Goal: Task Accomplishment & Management: Use online tool/utility

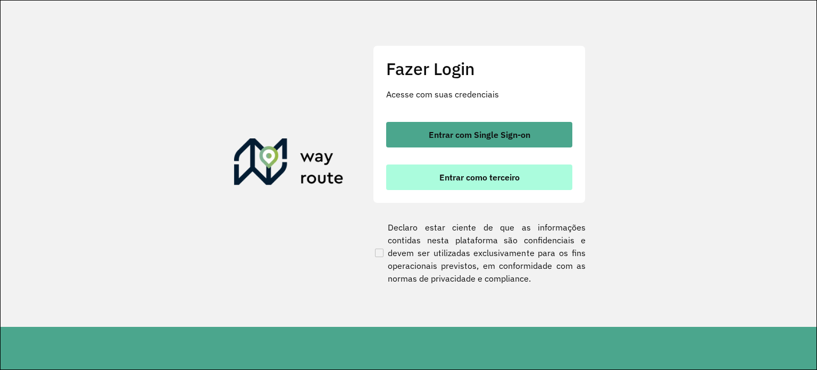
click at [474, 174] on span "Entrar como terceiro" at bounding box center [480, 177] width 80 height 9
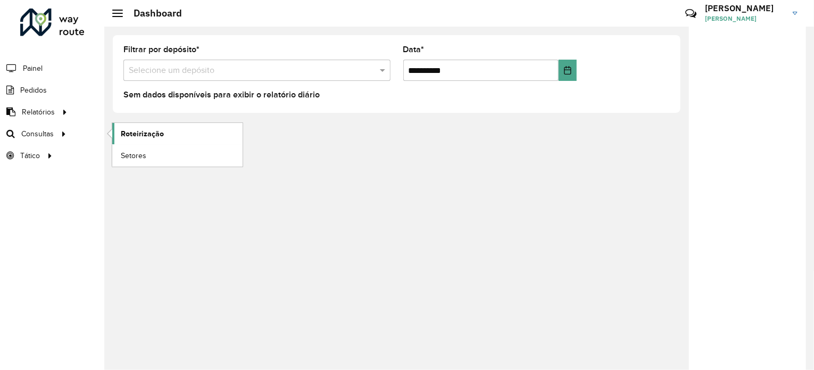
click at [128, 136] on span "Roteirização" at bounding box center [142, 133] width 43 height 11
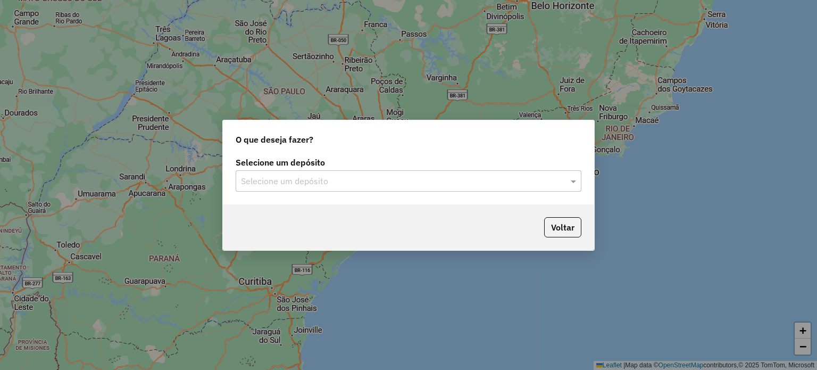
click at [334, 186] on input "text" at bounding box center [398, 181] width 314 height 13
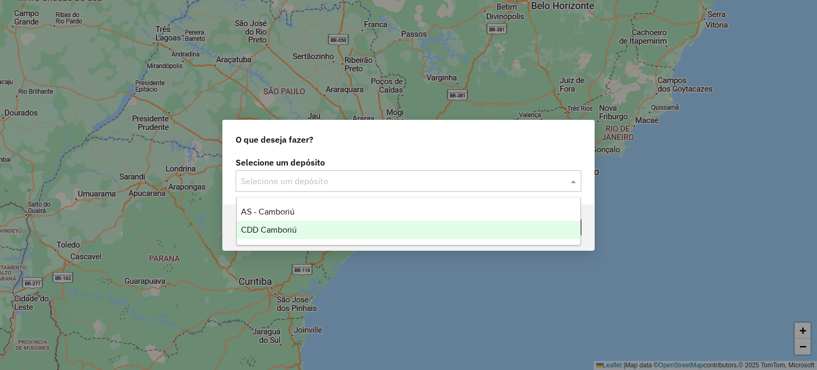
click at [316, 222] on div "CDD Camboriú" at bounding box center [409, 230] width 344 height 18
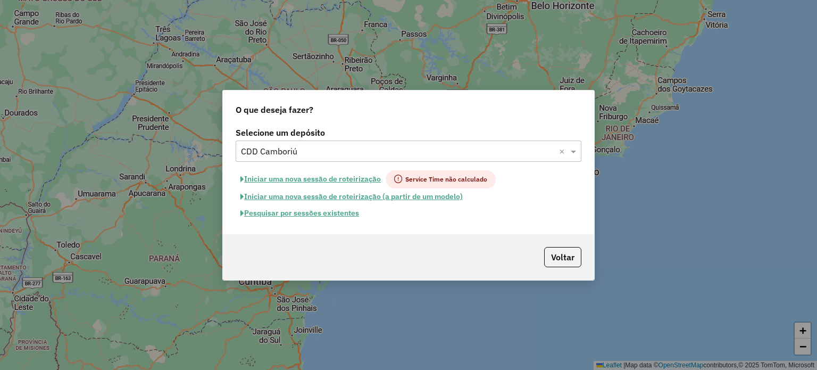
click at [327, 209] on button "Pesquisar por sessões existentes" at bounding box center [300, 213] width 128 height 16
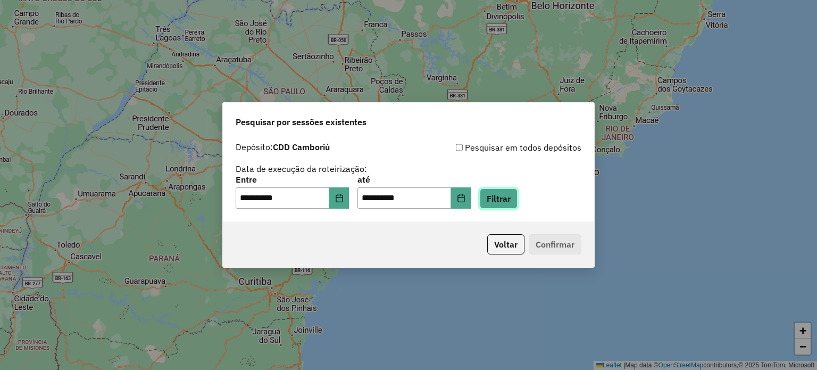
click at [511, 199] on button "Filtrar" at bounding box center [499, 198] width 38 height 20
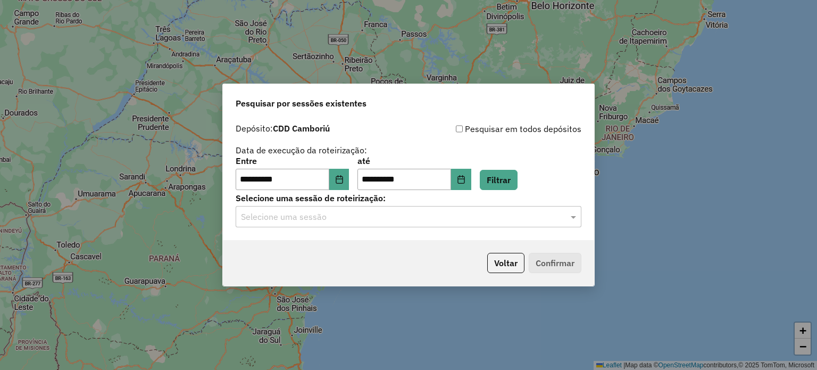
click at [416, 228] on div "**********" at bounding box center [408, 179] width 371 height 122
click at [411, 220] on input "text" at bounding box center [398, 217] width 314 height 13
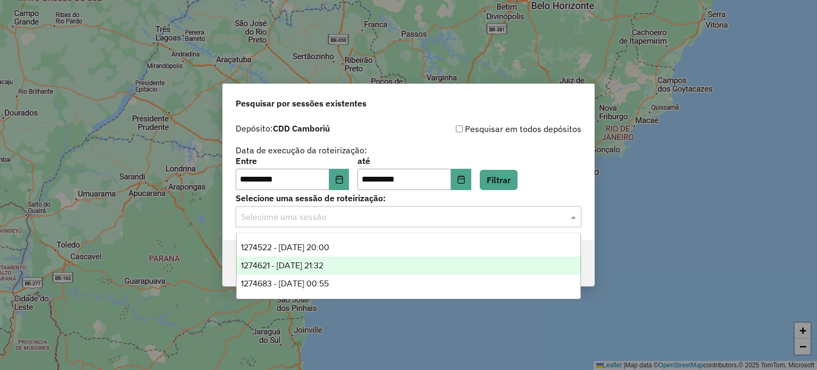
click at [324, 268] on span "1274621 - 12/09/2025 21:32" at bounding box center [282, 265] width 82 height 9
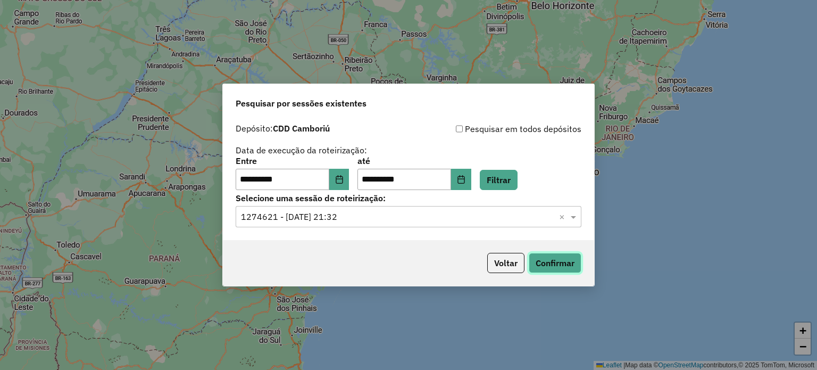
click at [550, 259] on button "Confirmar" at bounding box center [555, 263] width 53 height 20
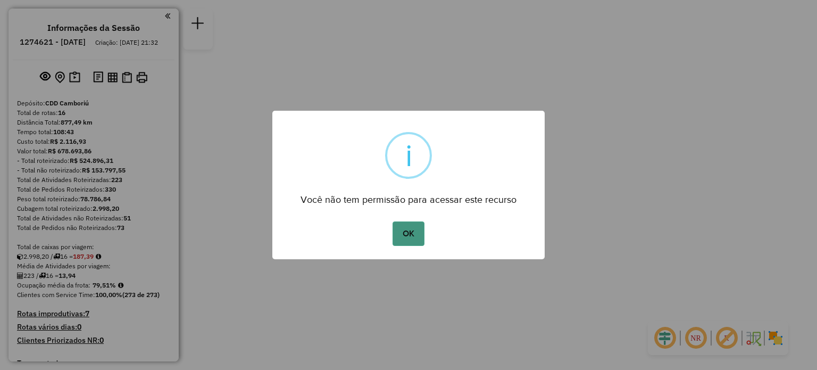
click at [410, 235] on button "OK" at bounding box center [408, 233] width 31 height 24
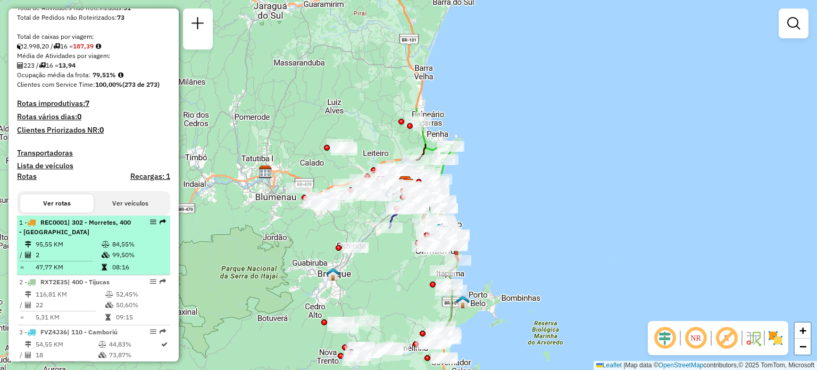
scroll to position [213, 0]
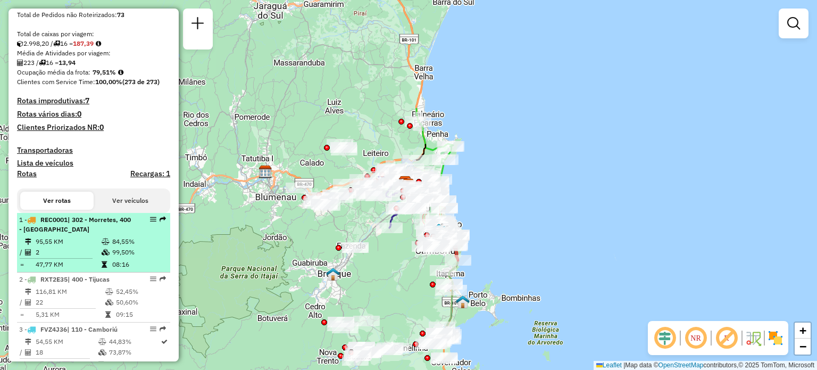
click at [84, 234] on div "1 - REC0001 | 302 - Morretes, 400 - [GEOGRAPHIC_DATA]" at bounding box center [75, 224] width 113 height 19
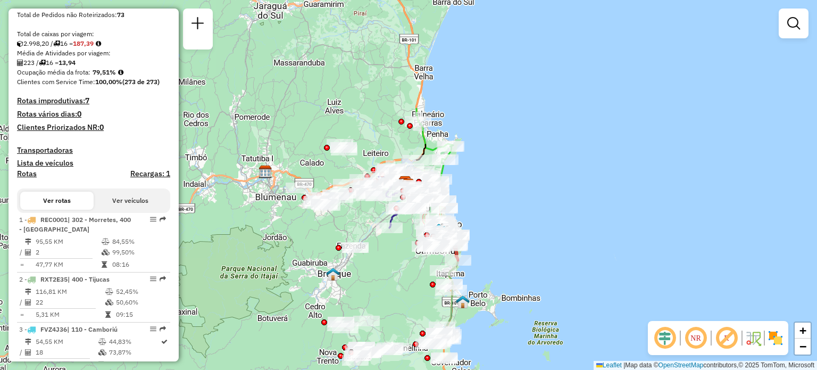
select select "**********"
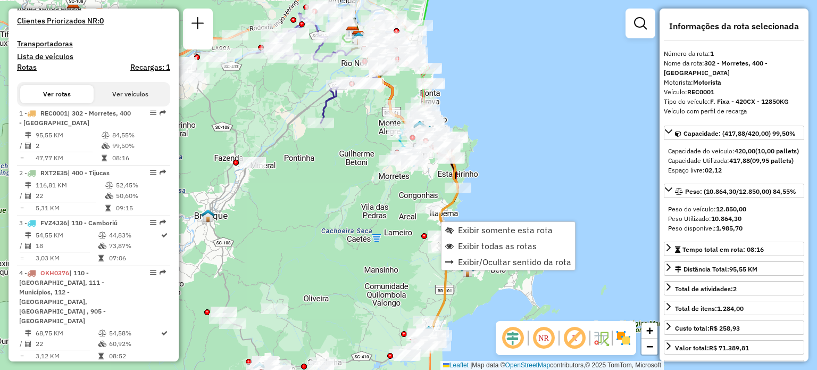
scroll to position [427, 0]
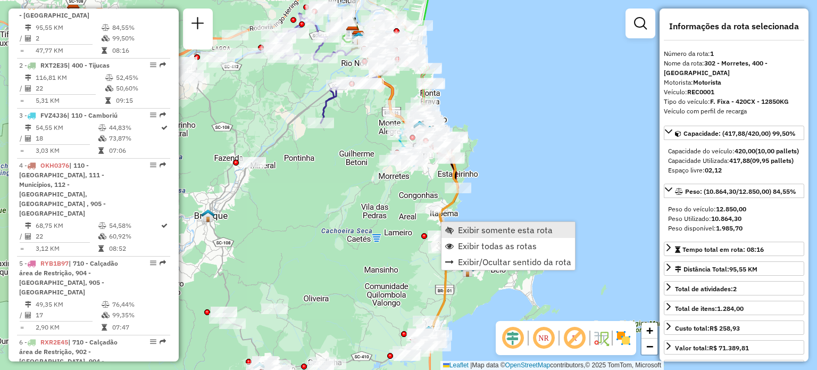
click at [449, 225] on link "Exibir somente esta rota" at bounding box center [509, 230] width 134 height 16
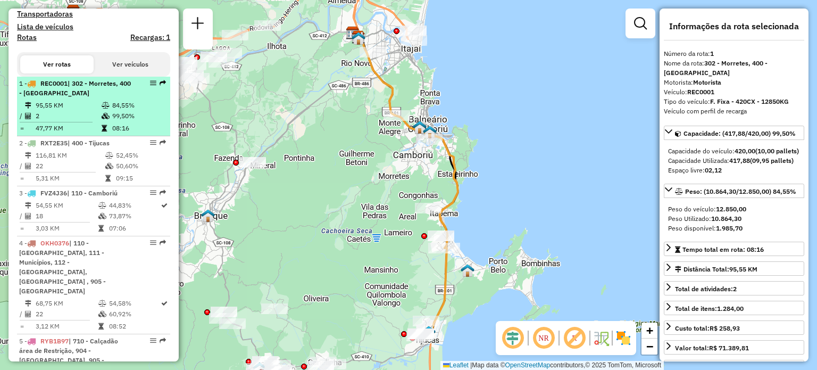
scroll to position [374, 0]
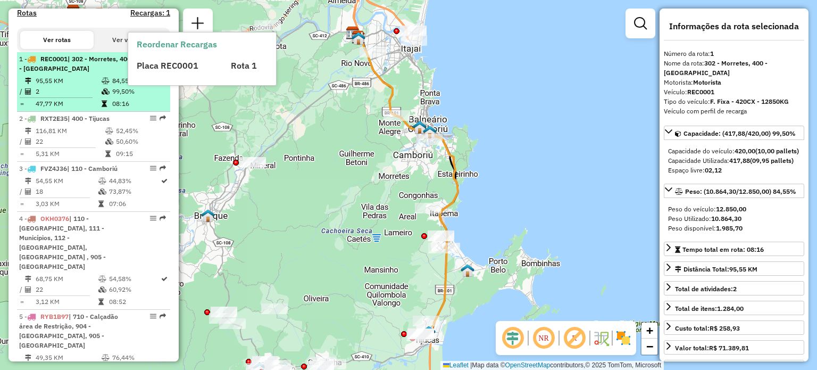
click at [79, 70] on span "| 302 - Morretes, 400 - [GEOGRAPHIC_DATA]" at bounding box center [75, 64] width 112 height 18
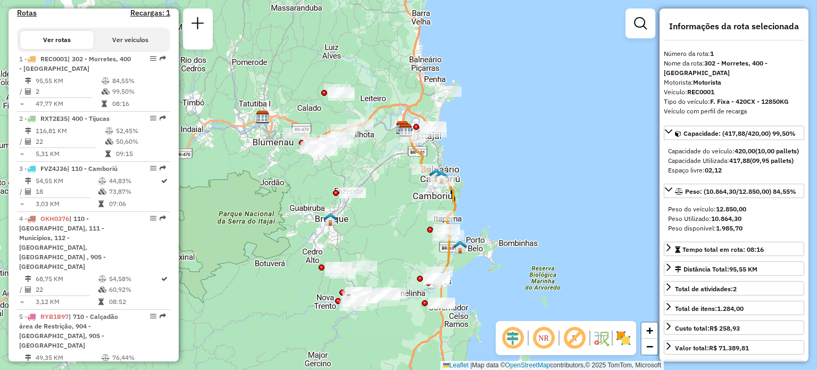
drag, startPoint x: 351, startPoint y: 187, endPoint x: 389, endPoint y: 207, distance: 43.1
click at [389, 207] on div "Janela de atendimento Grade de atendimento Capacidade Transportadoras Veículos …" at bounding box center [408, 185] width 817 height 370
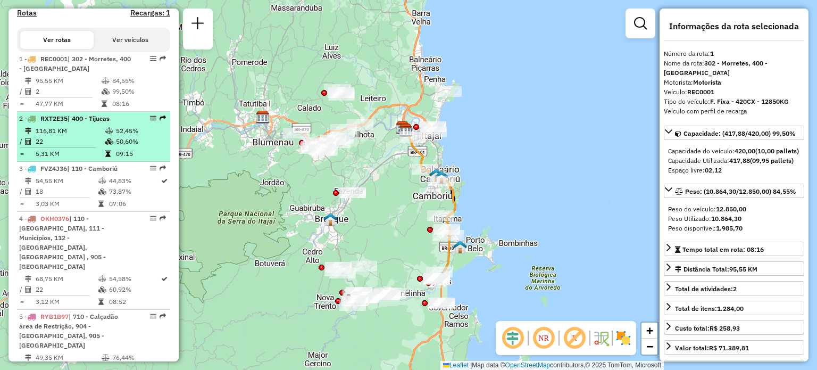
click at [68, 122] on span "RXT2E35" at bounding box center [53, 118] width 27 height 8
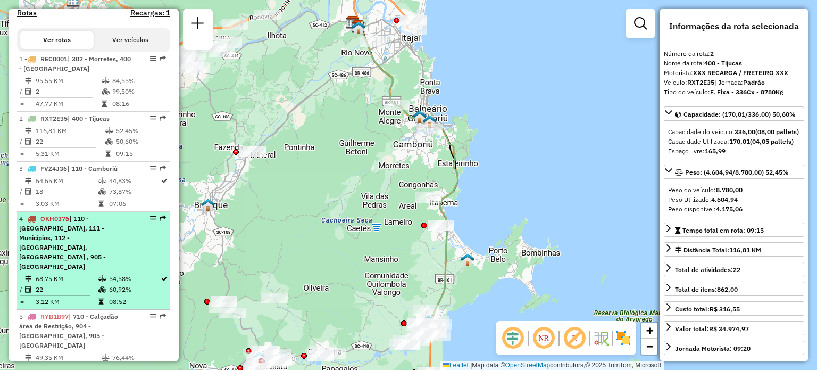
click at [38, 222] on li "4 - OKH0376 | 110 - [GEOGRAPHIC_DATA], 111 - Municípios, 112 - [GEOGRAPHIC_DATA…" at bounding box center [93, 261] width 153 height 98
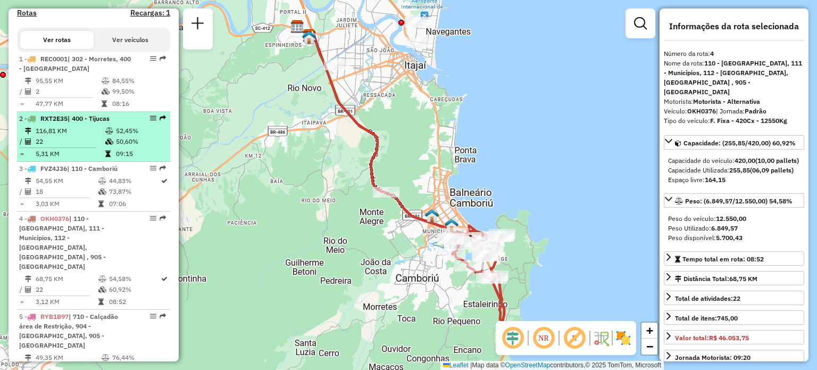
click at [69, 134] on td "116,81 KM" at bounding box center [70, 131] width 70 height 11
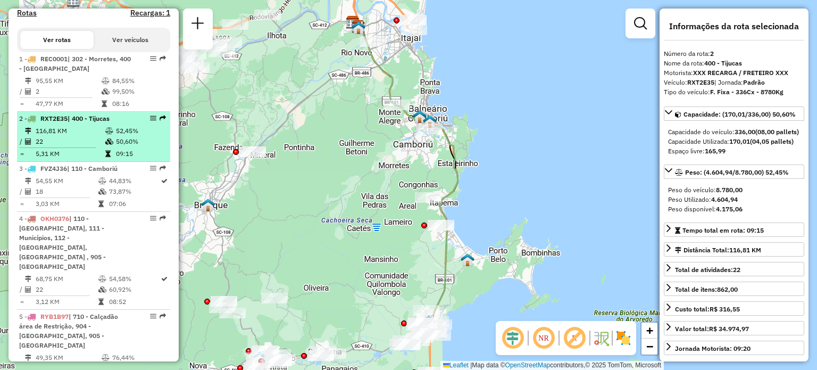
click at [108, 135] on td at bounding box center [110, 131] width 11 height 11
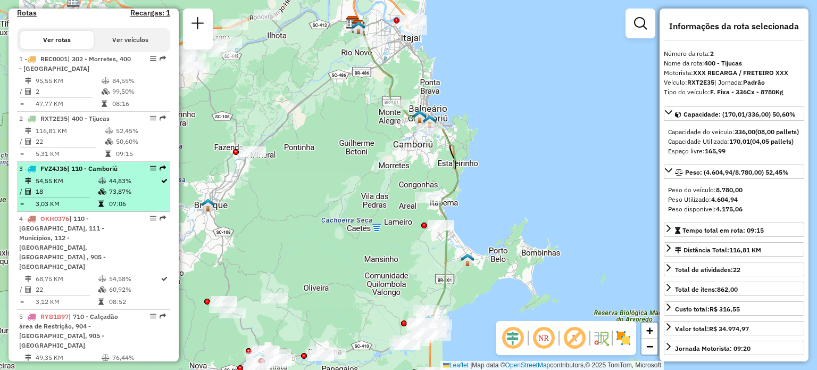
click at [83, 186] on td "54,55 KM" at bounding box center [66, 181] width 63 height 11
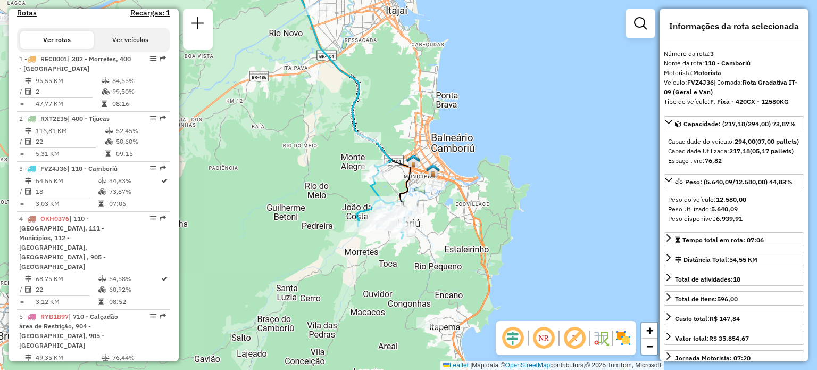
drag, startPoint x: 402, startPoint y: 112, endPoint x: 366, endPoint y: 66, distance: 58.4
click at [366, 66] on div "Janela de atendimento Grade de atendimento Capacidade Transportadoras Veículos …" at bounding box center [408, 185] width 817 height 370
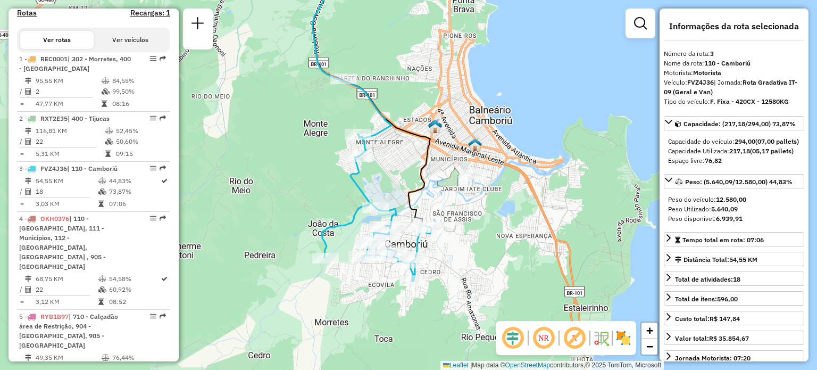
drag, startPoint x: 401, startPoint y: 123, endPoint x: 411, endPoint y: 97, distance: 28.3
click at [411, 97] on div "Janela de atendimento Grade de atendimento Capacidade Transportadoras Veículos …" at bounding box center [408, 185] width 817 height 370
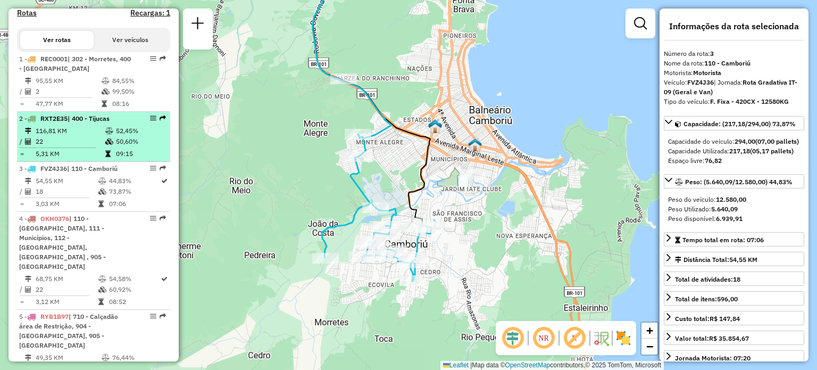
click at [55, 136] on td "116,81 KM" at bounding box center [70, 131] width 70 height 11
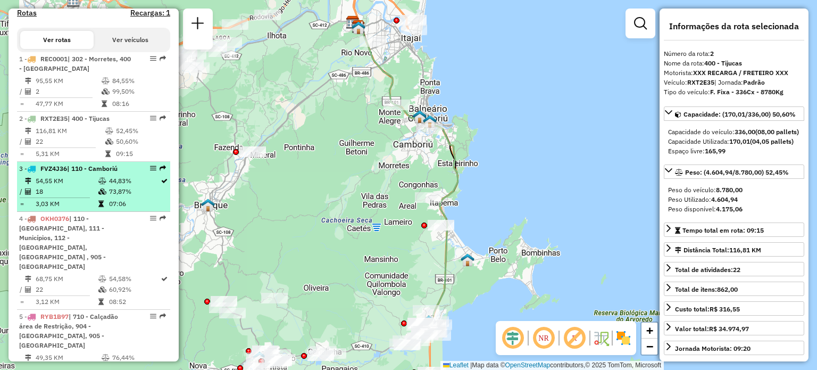
click at [53, 197] on td "18" at bounding box center [66, 191] width 63 height 11
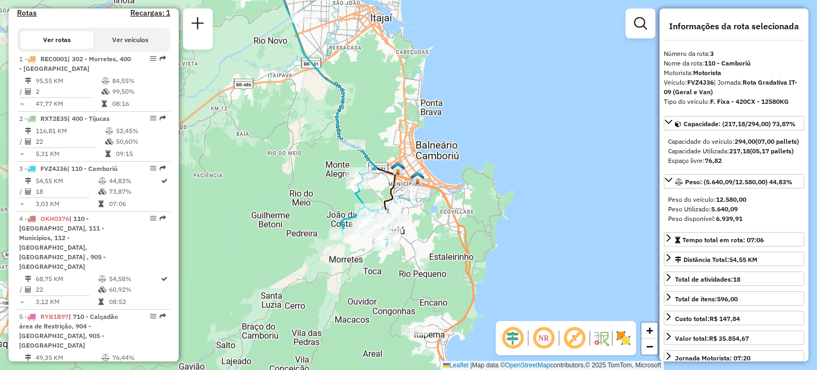
drag, startPoint x: 343, startPoint y: 221, endPoint x: 276, endPoint y: 163, distance: 88.3
click at [276, 163] on div "Janela de atendimento Grade de atendimento Capacidade Transportadoras Veículos …" at bounding box center [408, 185] width 817 height 370
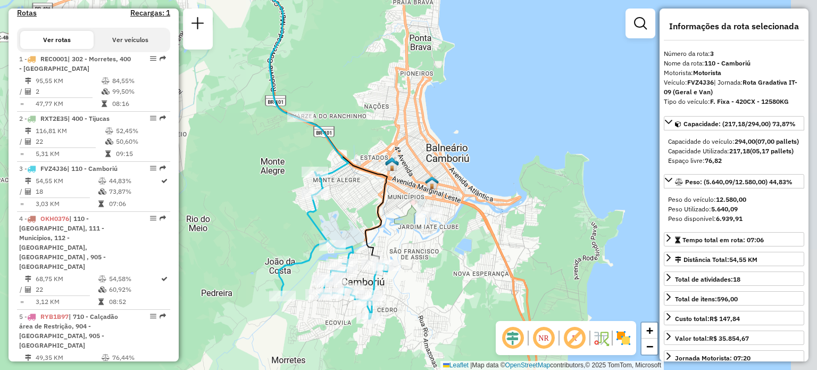
drag, startPoint x: 314, startPoint y: 176, endPoint x: 205, endPoint y: 170, distance: 109.3
click at [205, 170] on div "Janela de atendimento Grade de atendimento Capacidade Transportadoras Veículos …" at bounding box center [408, 185] width 817 height 370
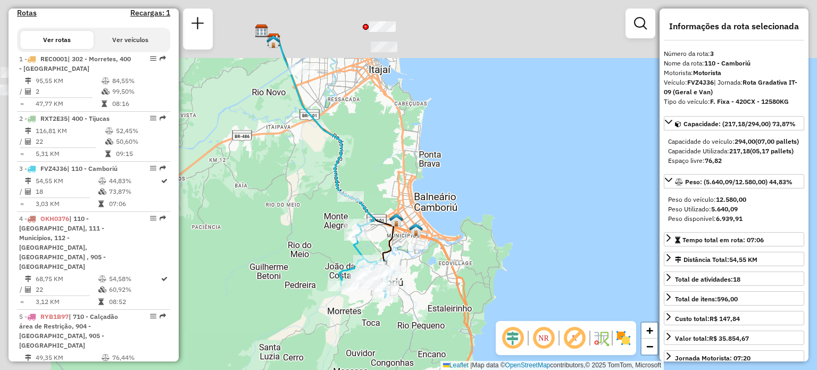
drag, startPoint x: 253, startPoint y: 138, endPoint x: 341, endPoint y: 210, distance: 113.4
click at [341, 210] on div "Janela de atendimento Grade de atendimento Capacidade Transportadoras Veículos …" at bounding box center [408, 185] width 817 height 370
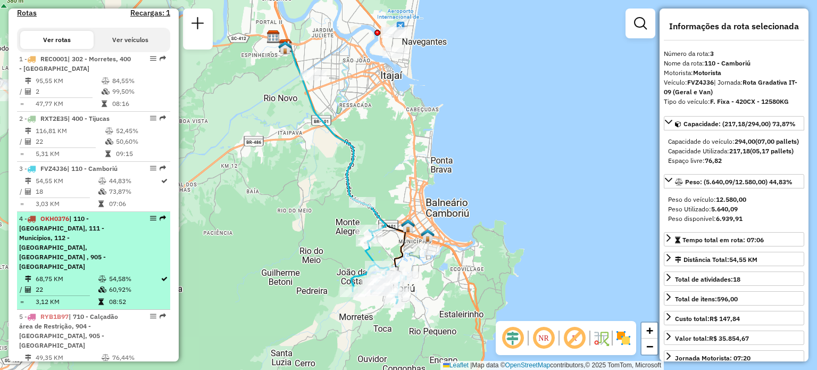
click at [51, 239] on span "| 110 - [GEOGRAPHIC_DATA], 111 - Municípios, 112 - [GEOGRAPHIC_DATA], [GEOGRAPH…" at bounding box center [62, 242] width 87 height 56
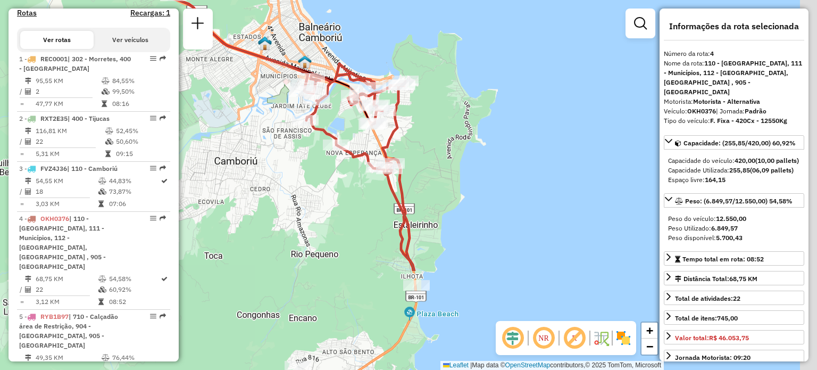
drag, startPoint x: 587, startPoint y: 233, endPoint x: 474, endPoint y: 118, distance: 160.7
click at [474, 118] on div "Janela de atendimento Grade de atendimento Capacidade Transportadoras Veículos …" at bounding box center [408, 185] width 817 height 370
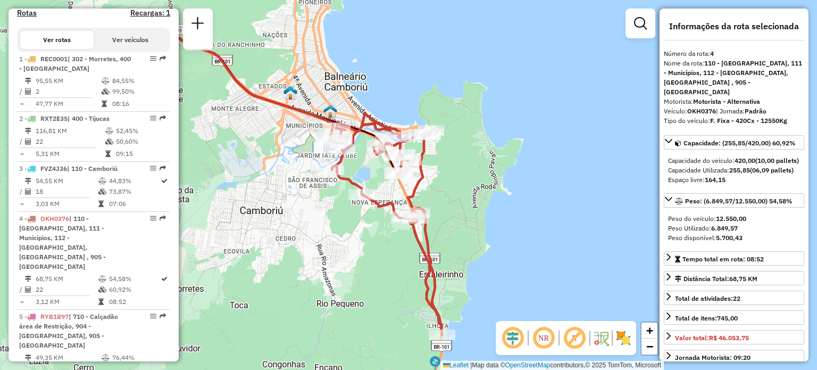
drag, startPoint x: 469, startPoint y: 240, endPoint x: 486, endPoint y: 272, distance: 36.2
click at [486, 272] on div "Janela de atendimento Grade de atendimento Capacidade Transportadoras Veículos …" at bounding box center [408, 185] width 817 height 370
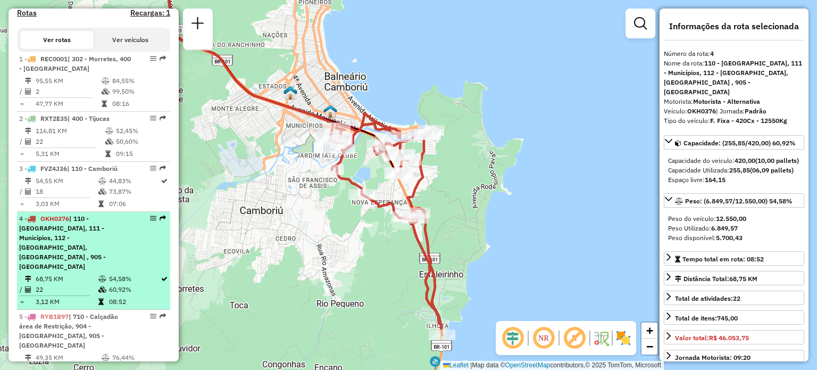
click at [53, 233] on span "| 110 - [GEOGRAPHIC_DATA], 111 - Municípios, 112 - [GEOGRAPHIC_DATA], [GEOGRAPH…" at bounding box center [62, 242] width 87 height 56
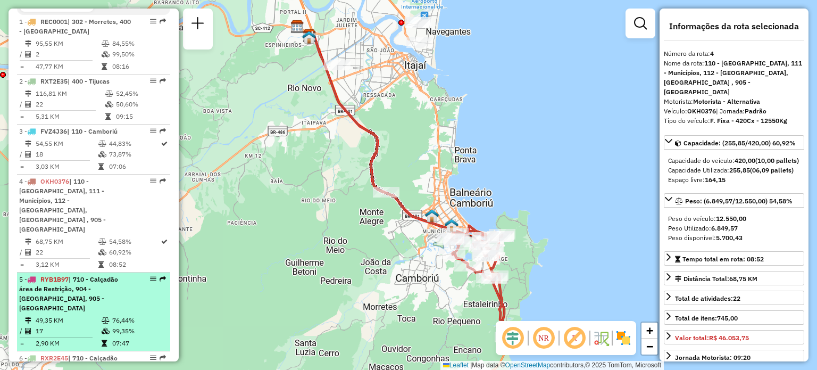
scroll to position [427, 0]
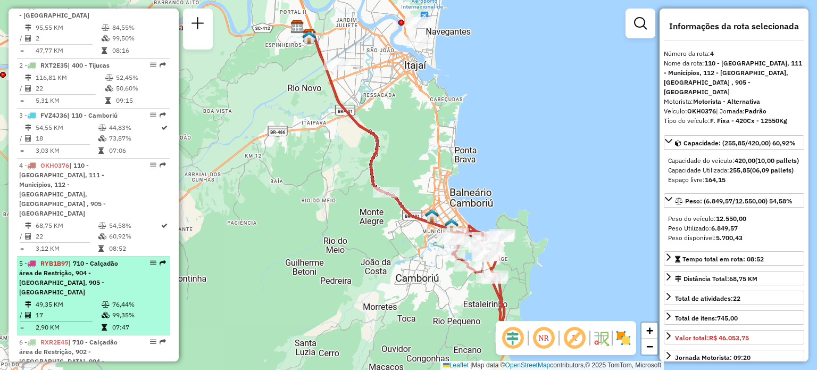
click at [77, 261] on span "| 710 - Calçadão área de Restrição, 904 - [GEOGRAPHIC_DATA], 905 - [GEOGRAPHIC_…" at bounding box center [68, 277] width 99 height 37
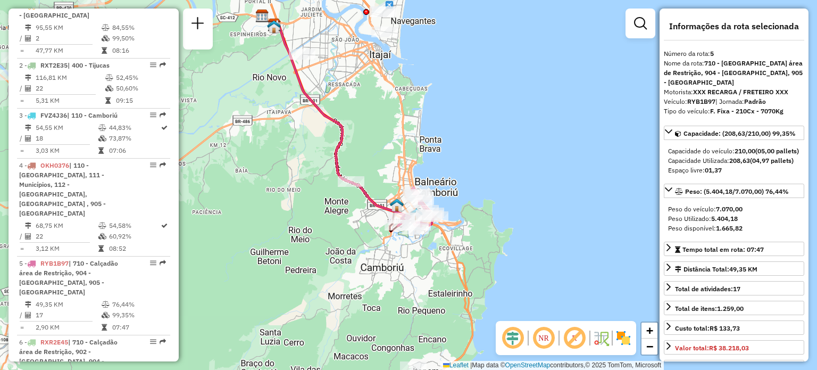
drag, startPoint x: 440, startPoint y: 170, endPoint x: 379, endPoint y: 121, distance: 78.0
click at [379, 121] on div "Janela de atendimento Grade de atendimento Capacidade Transportadoras Veículos …" at bounding box center [408, 185] width 817 height 370
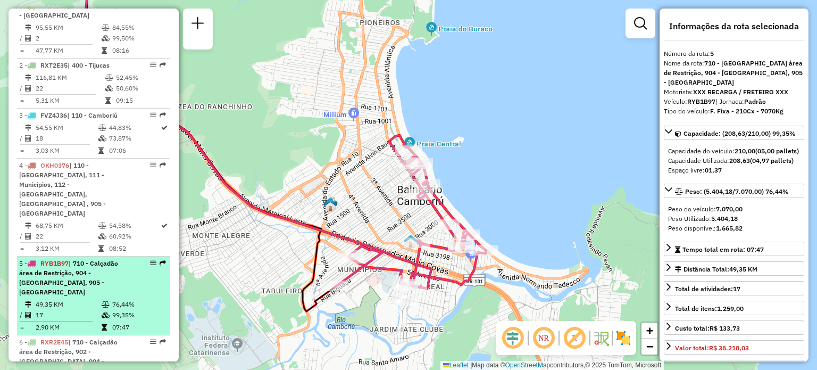
scroll to position [480, 0]
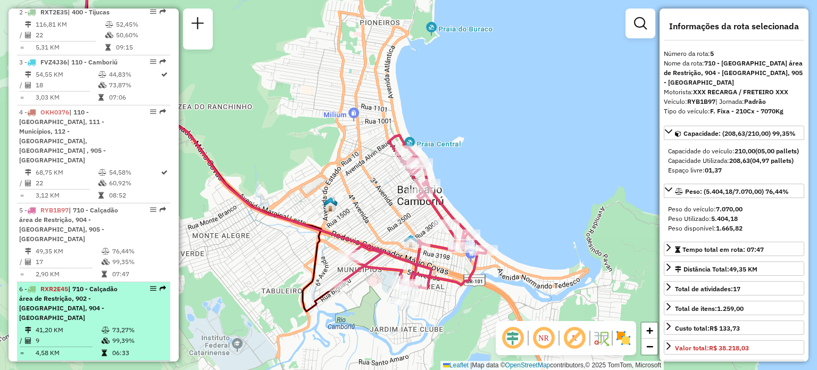
click at [76, 284] on div "6 - RXR2E45 | 710 - Calçadão área de Restrição, 902 - [GEOGRAPHIC_DATA], 904 - …" at bounding box center [75, 303] width 113 height 38
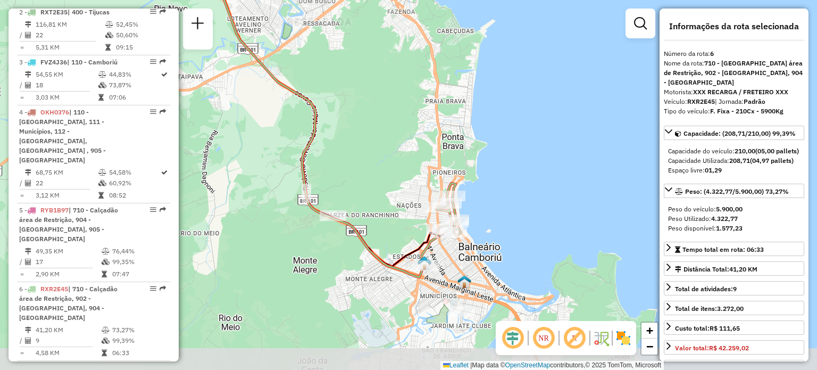
drag, startPoint x: 515, startPoint y: 229, endPoint x: 501, endPoint y: 210, distance: 23.8
click at [501, 210] on div "Janela de atendimento Grade de atendimento Capacidade Transportadoras Veículos …" at bounding box center [408, 185] width 817 height 370
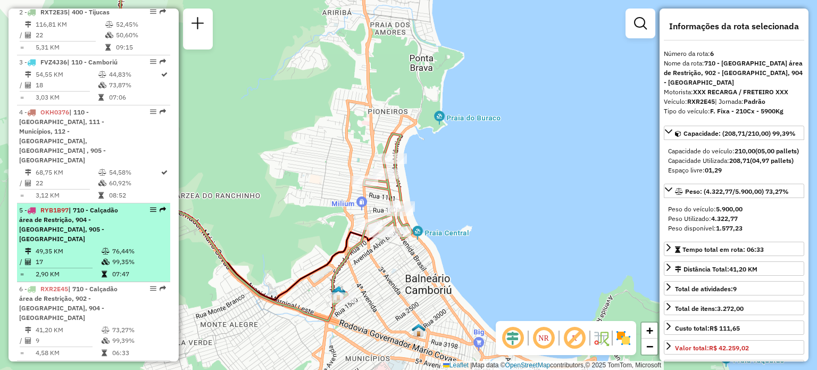
scroll to position [533, 0]
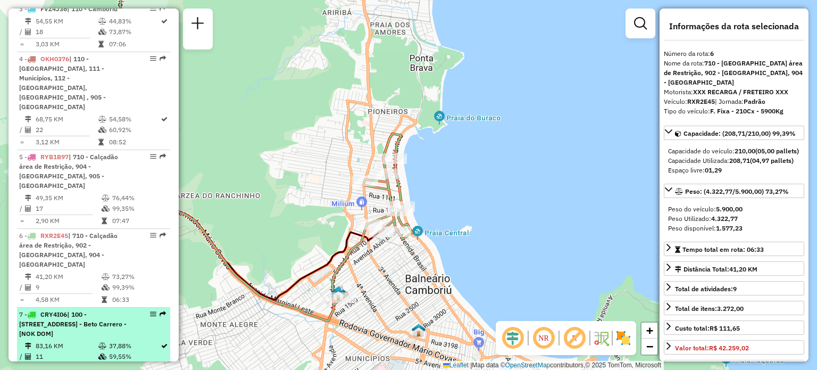
click at [73, 310] on span "| 100 - [STREET_ADDRESS] - Beto Carrero - [NOK DOM]" at bounding box center [73, 323] width 108 height 27
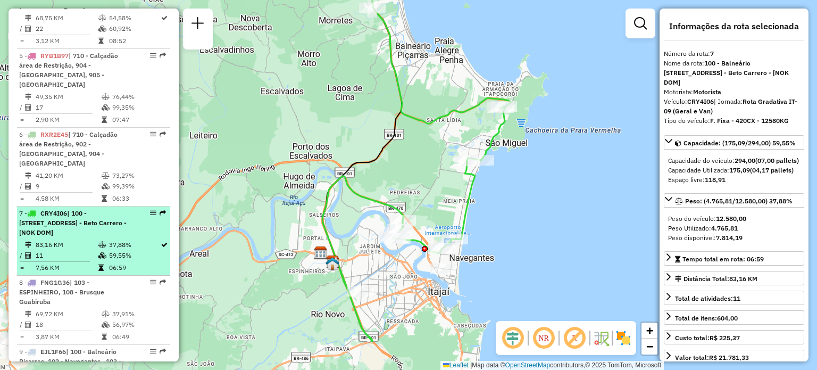
scroll to position [640, 0]
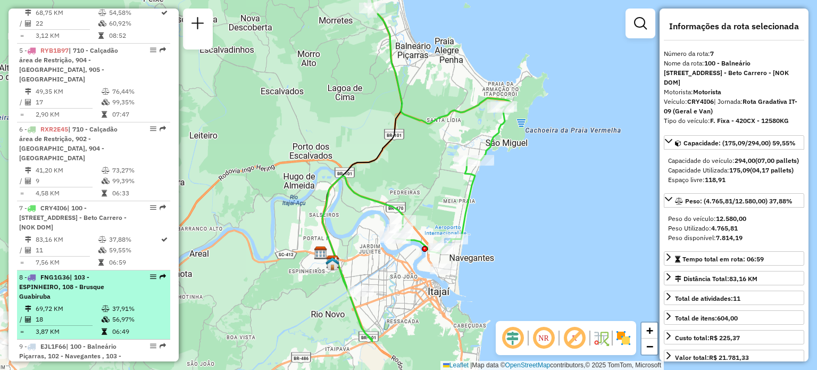
click at [84, 273] on span "| 103 - ESPINHEIRO, 108 - Brusque Guabiruba" at bounding box center [61, 286] width 85 height 27
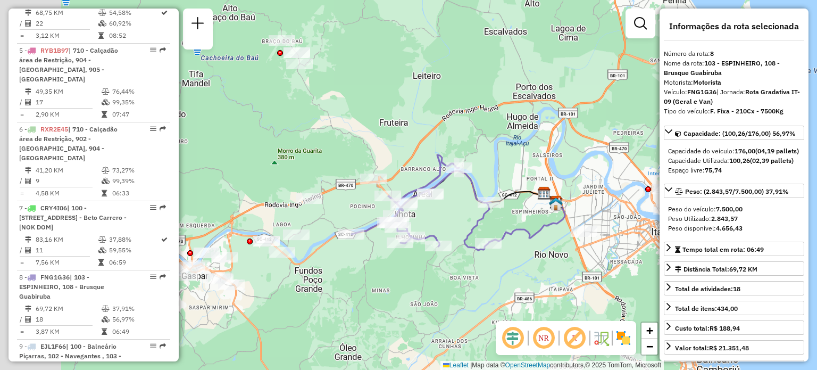
drag, startPoint x: 371, startPoint y: 207, endPoint x: 434, endPoint y: 211, distance: 62.9
click at [434, 211] on div "Janela de atendimento Grade de atendimento Capacidade Transportadoras Veículos …" at bounding box center [408, 185] width 817 height 370
